Goal: Task Accomplishment & Management: Manage account settings

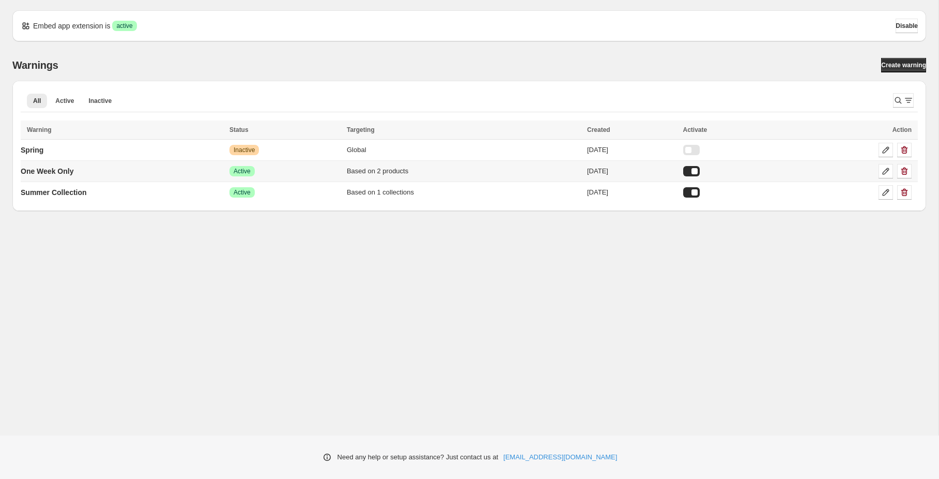
click at [170, 169] on td "One Week Only" at bounding box center [124, 171] width 206 height 21
click at [884, 174] on icon at bounding box center [886, 171] width 10 height 10
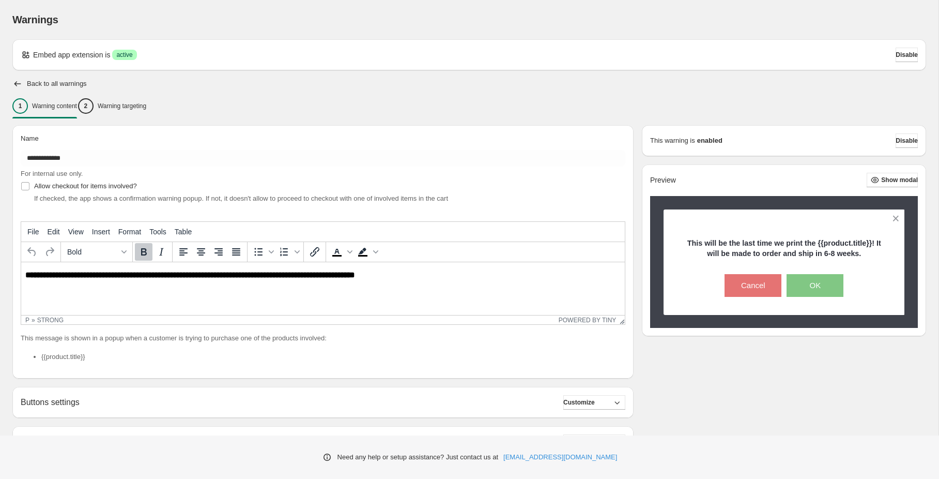
scroll to position [115, 0]
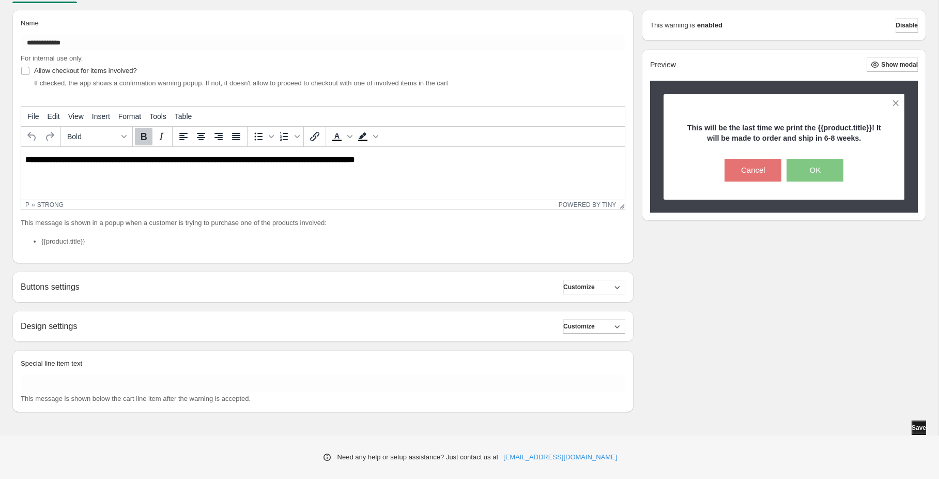
click at [912, 421] on button "Save" at bounding box center [919, 427] width 14 height 14
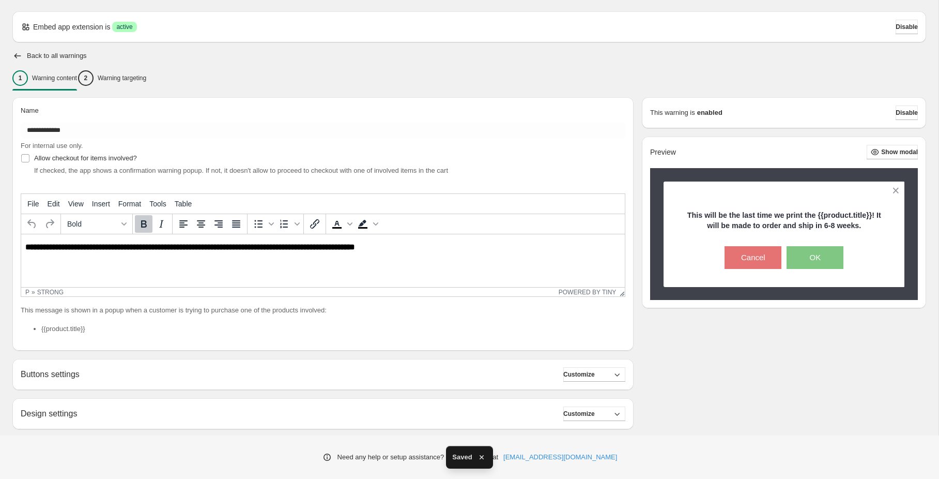
scroll to position [0, 0]
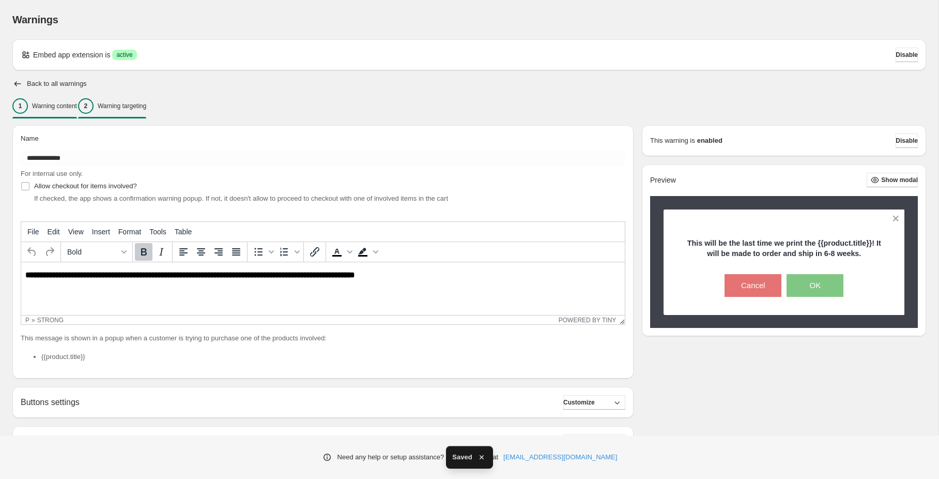
click at [134, 109] on p "Warning targeting" at bounding box center [122, 106] width 49 height 8
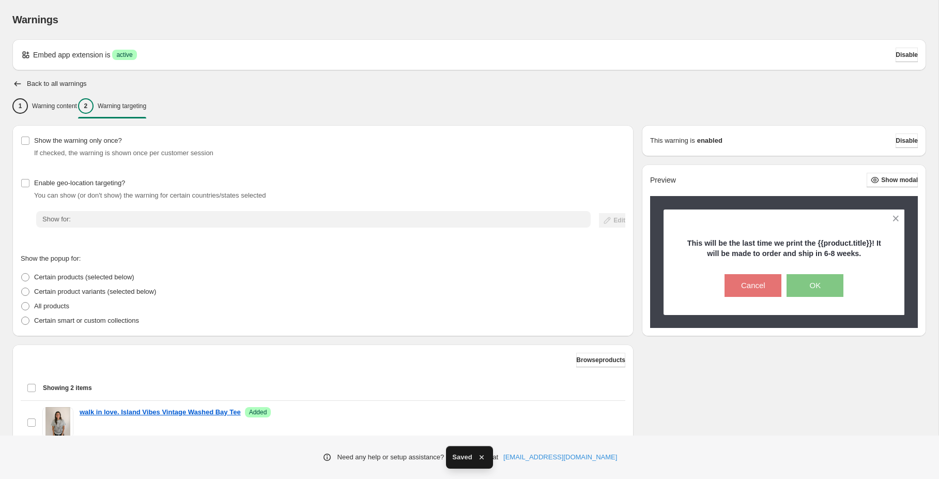
scroll to position [124, 0]
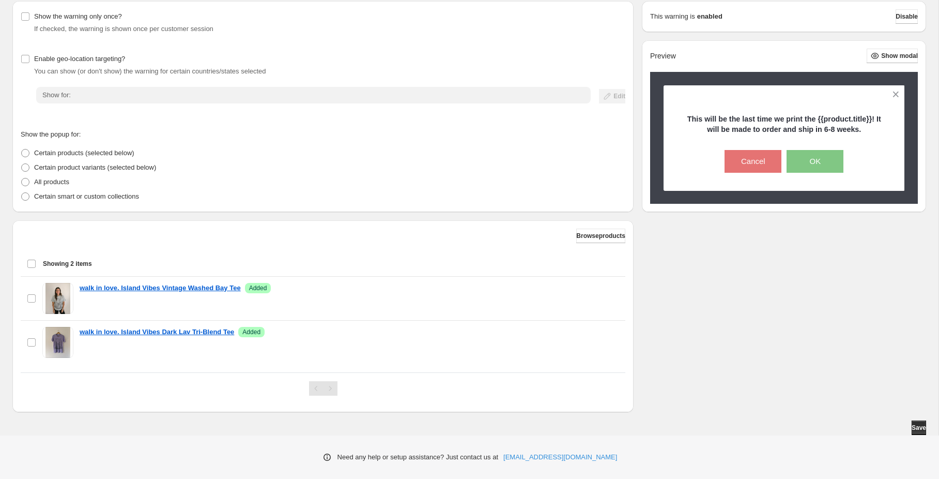
click at [30, 264] on div "Select all 2 items Showing 2 items" at bounding box center [323, 263] width 593 height 25
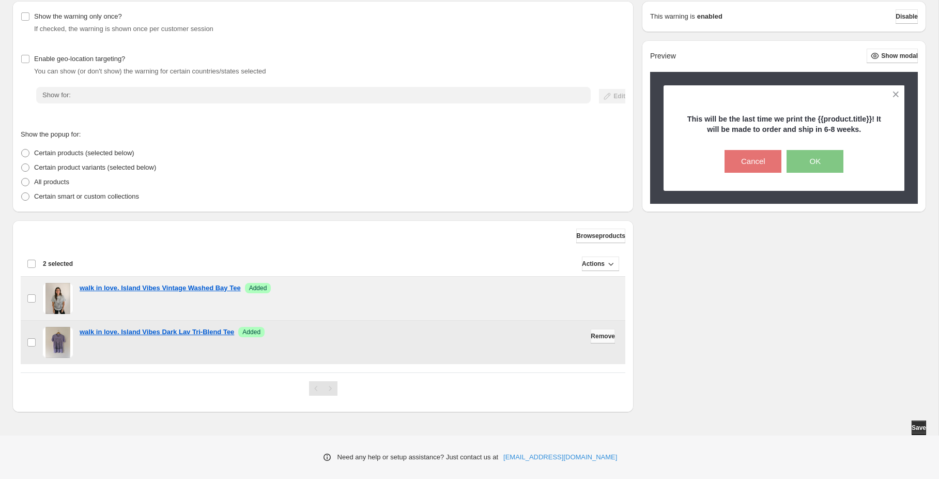
click at [601, 339] on span "Remove" at bounding box center [603, 336] width 24 height 8
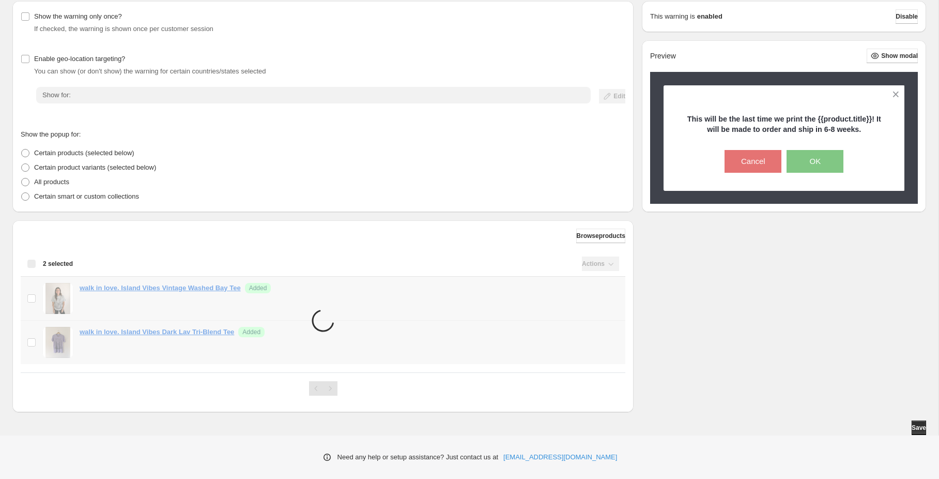
scroll to position [80, 0]
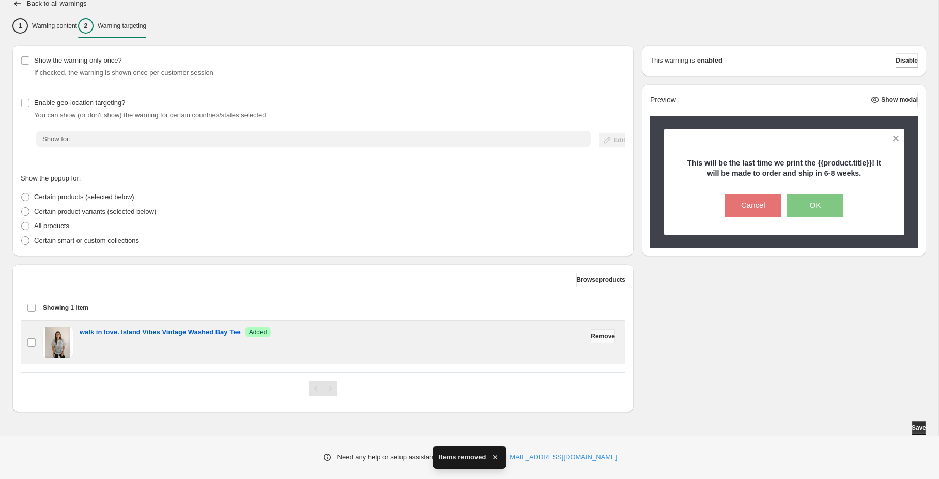
click at [596, 336] on span "Remove" at bounding box center [603, 336] width 24 height 8
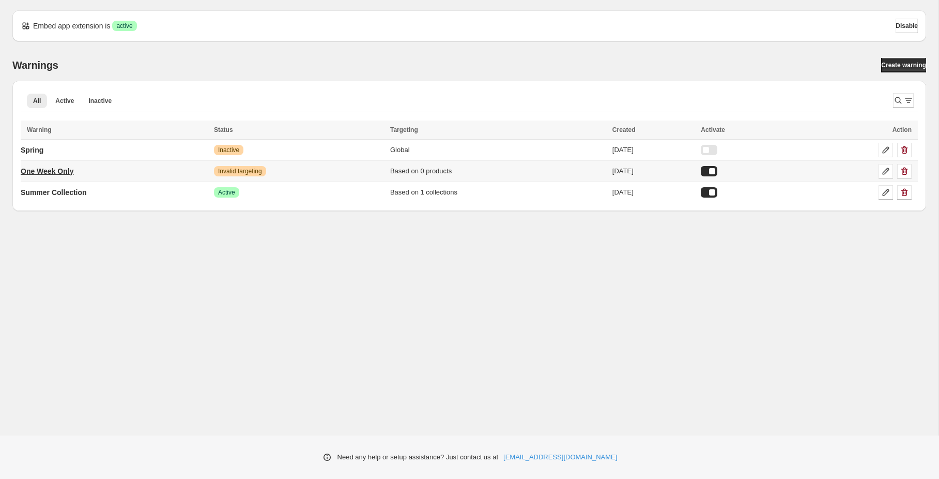
click at [58, 170] on p "One Week Only" at bounding box center [47, 171] width 53 height 10
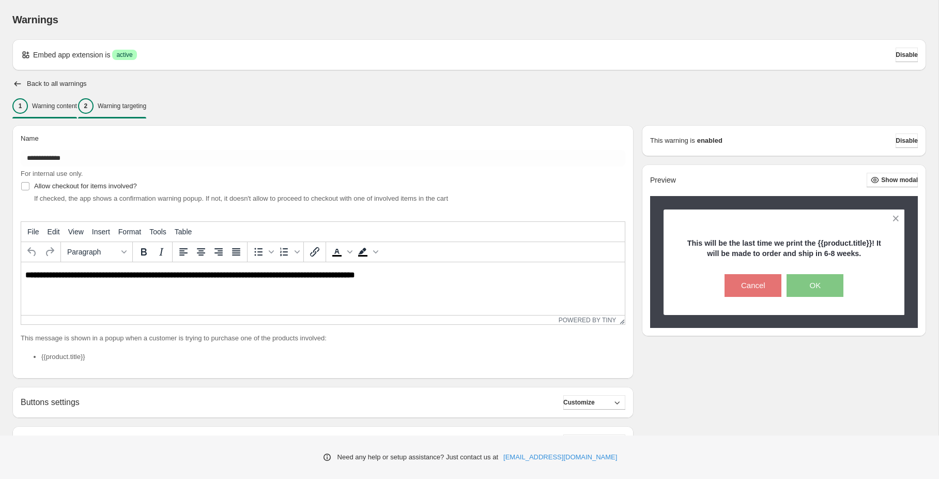
click at [129, 108] on p "Warning targeting" at bounding box center [122, 106] width 49 height 8
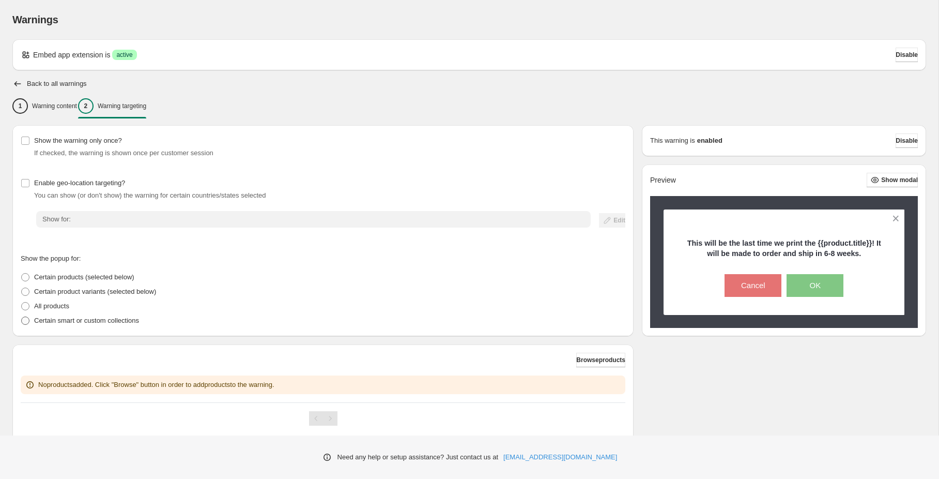
click at [25, 323] on span at bounding box center [25, 320] width 8 height 8
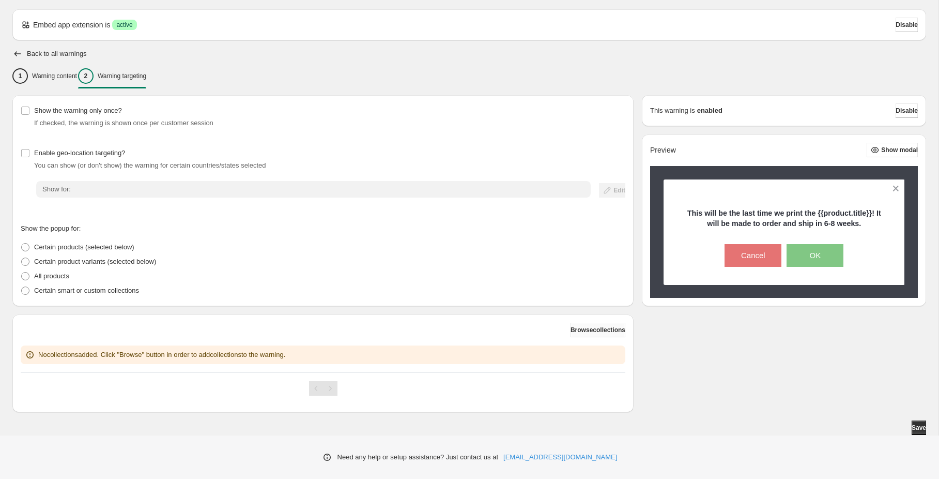
click at [593, 328] on span "Browse collections" at bounding box center [598, 330] width 55 height 8
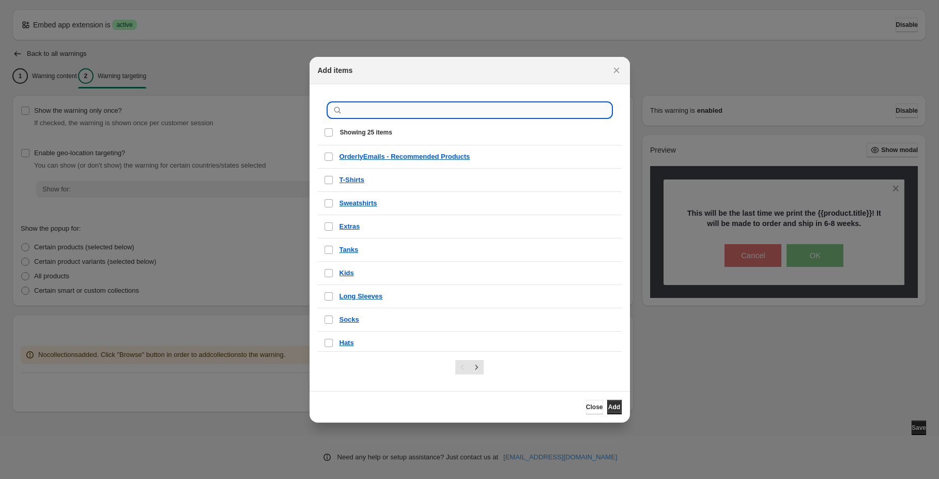
click at [402, 110] on input ":r1b:" at bounding box center [478, 110] width 267 height 14
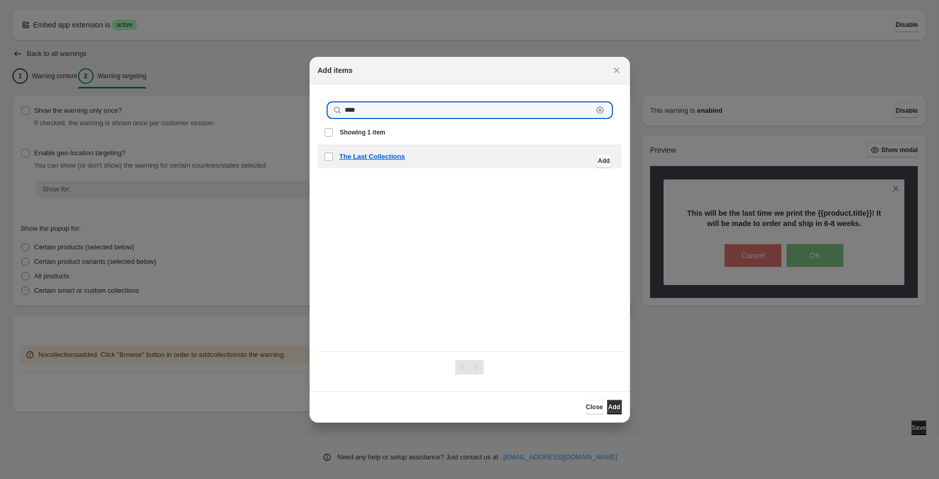
type input "****"
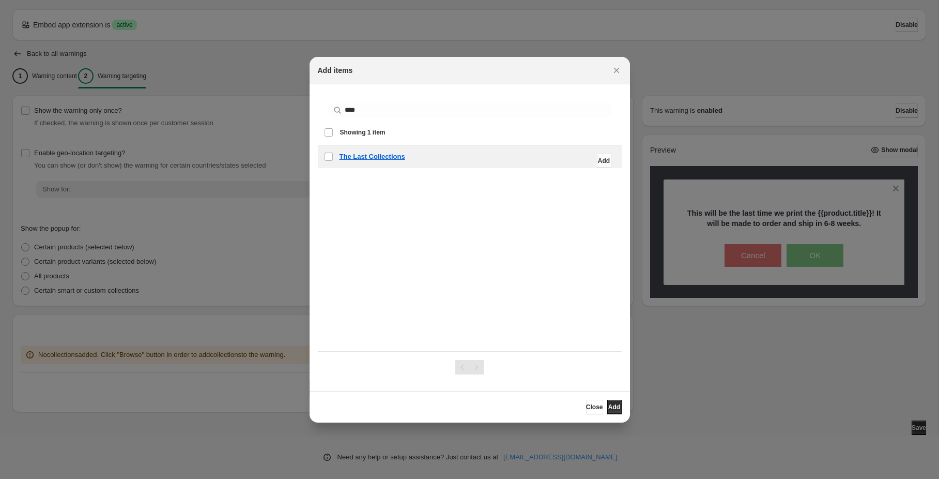
click at [598, 161] on span "Add" at bounding box center [604, 161] width 12 height 8
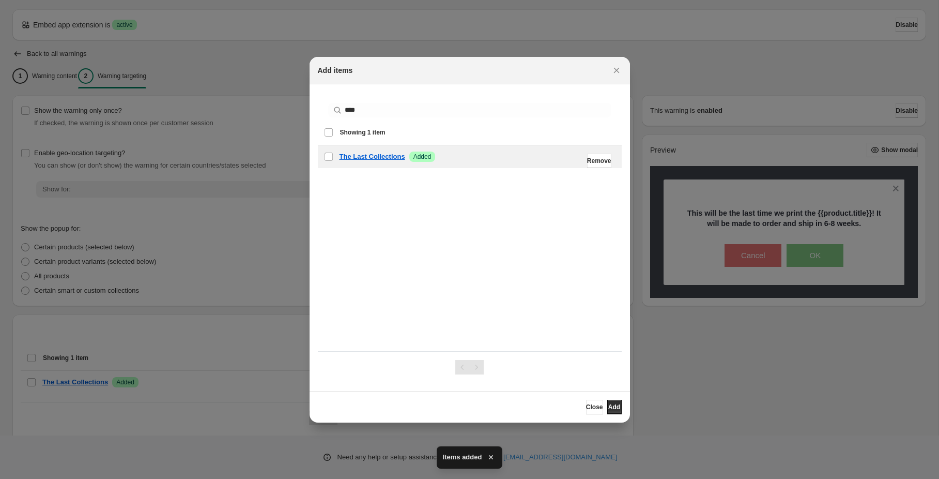
scroll to position [38, 0]
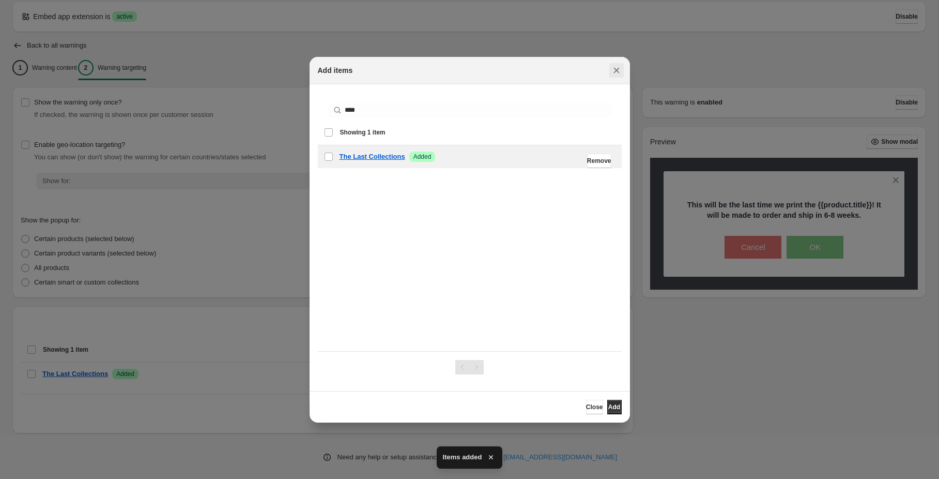
click at [616, 68] on icon "Close" at bounding box center [617, 70] width 10 height 10
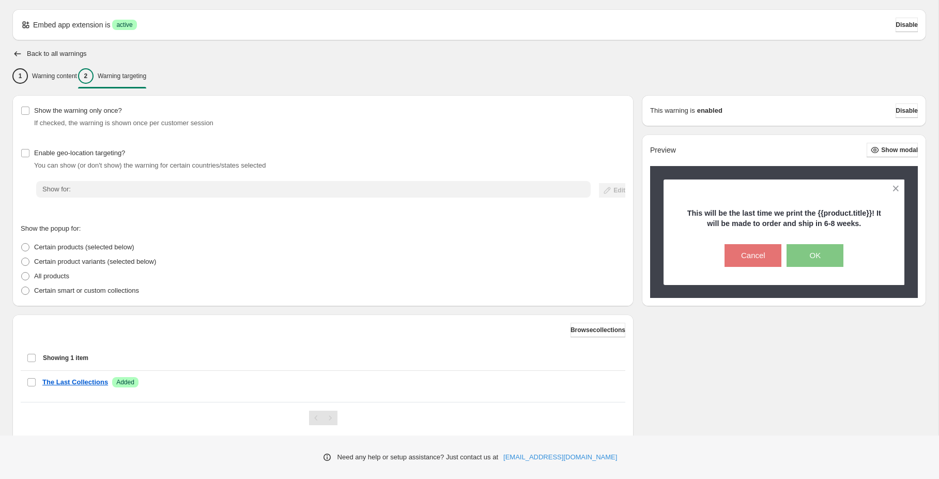
scroll to position [59, 0]
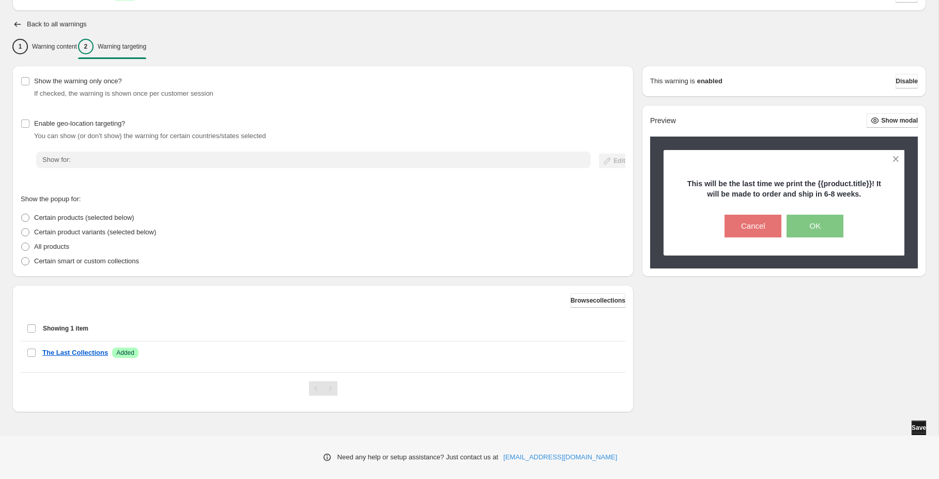
click at [915, 427] on span "Save" at bounding box center [919, 427] width 14 height 8
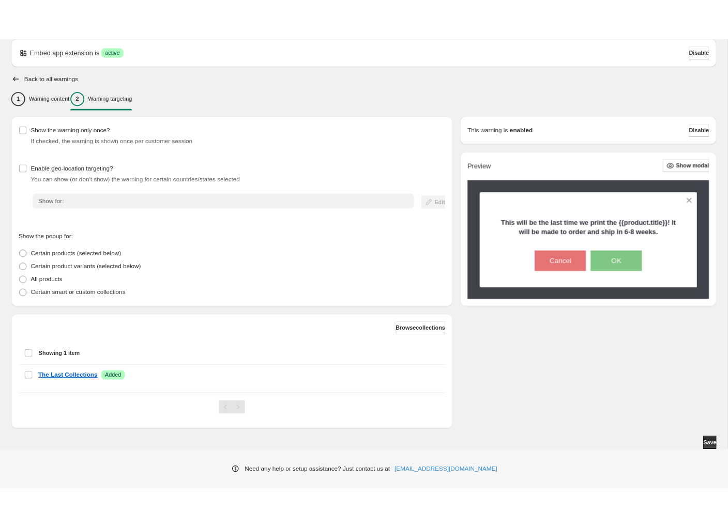
scroll to position [8, 0]
